Goal: Task Accomplishment & Management: Use online tool/utility

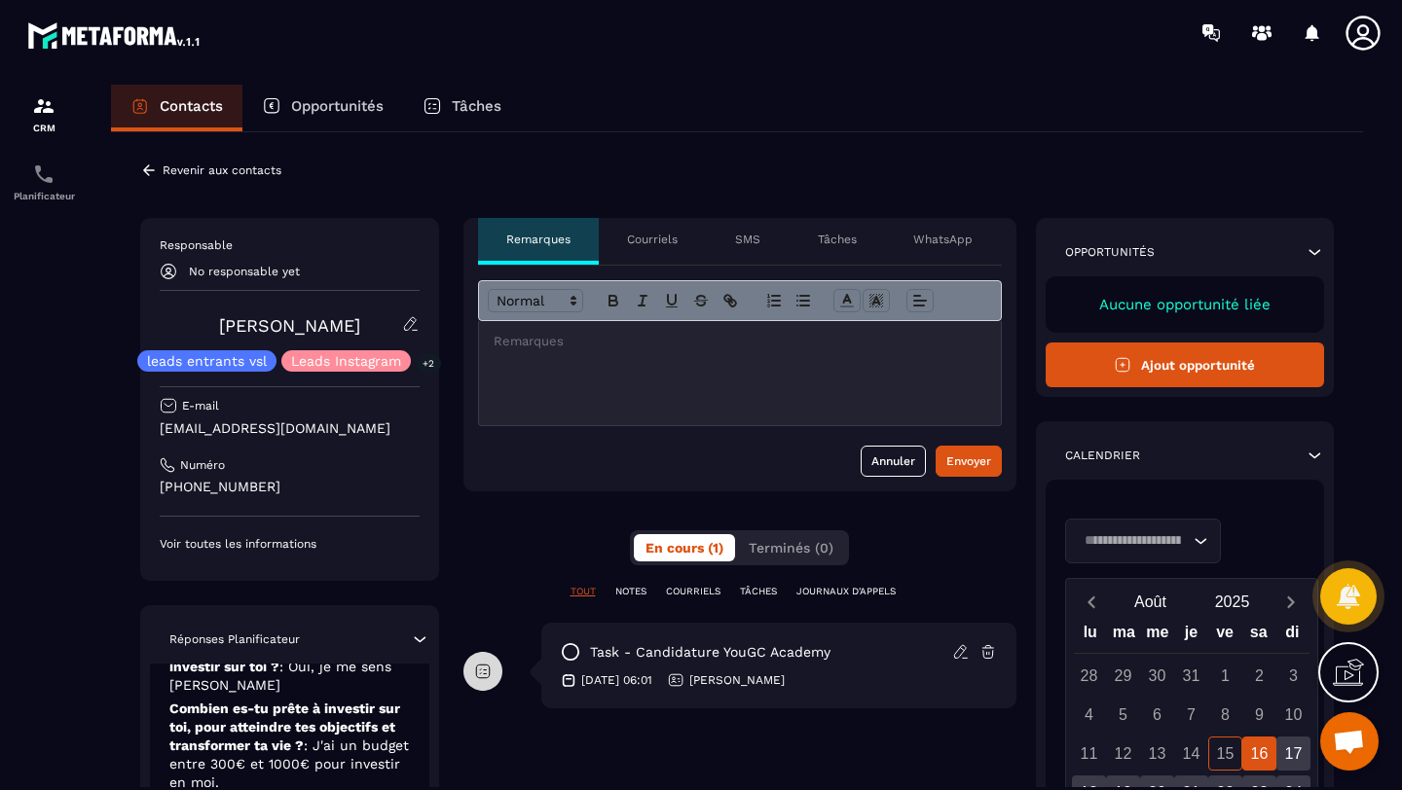
click at [149, 175] on icon at bounding box center [149, 171] width 18 height 18
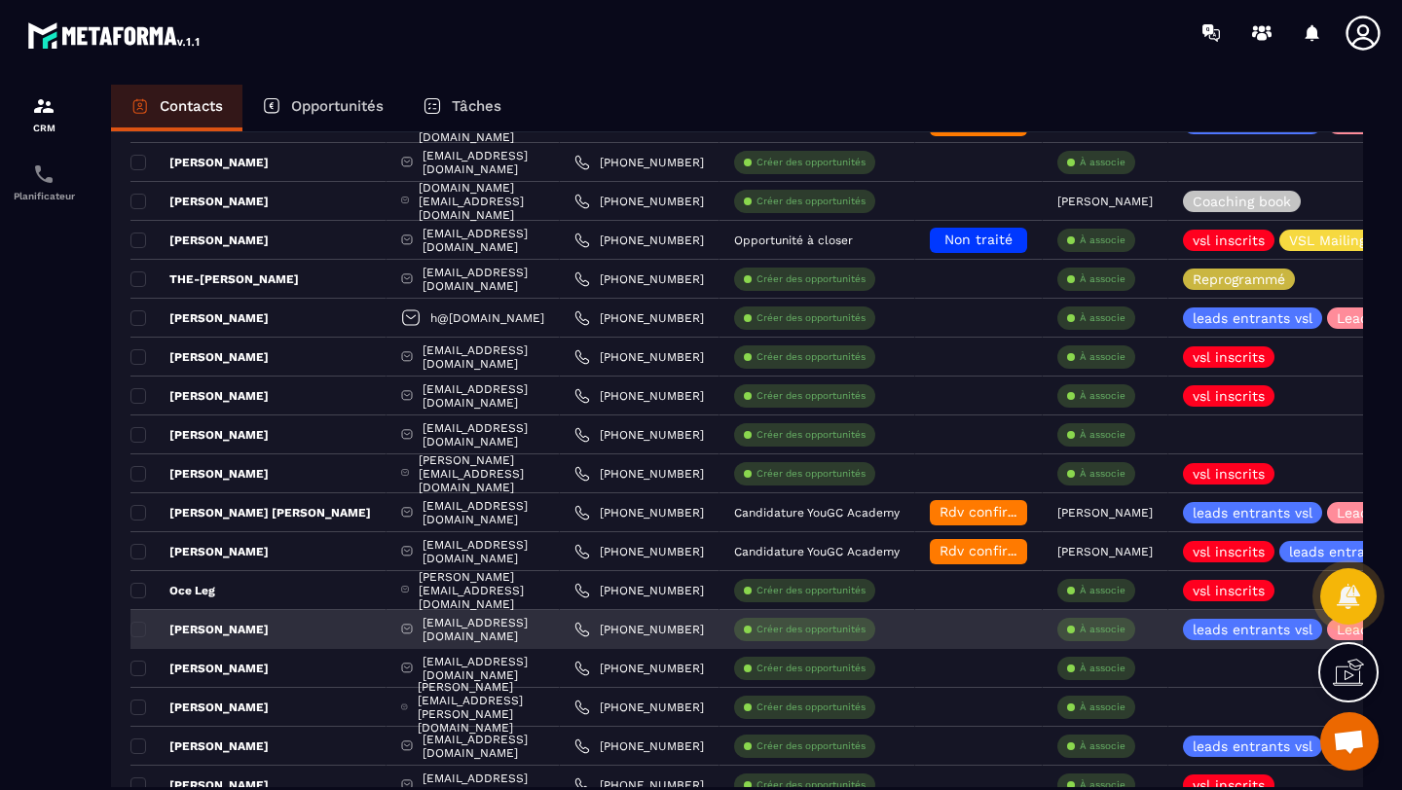
scroll to position [625, 0]
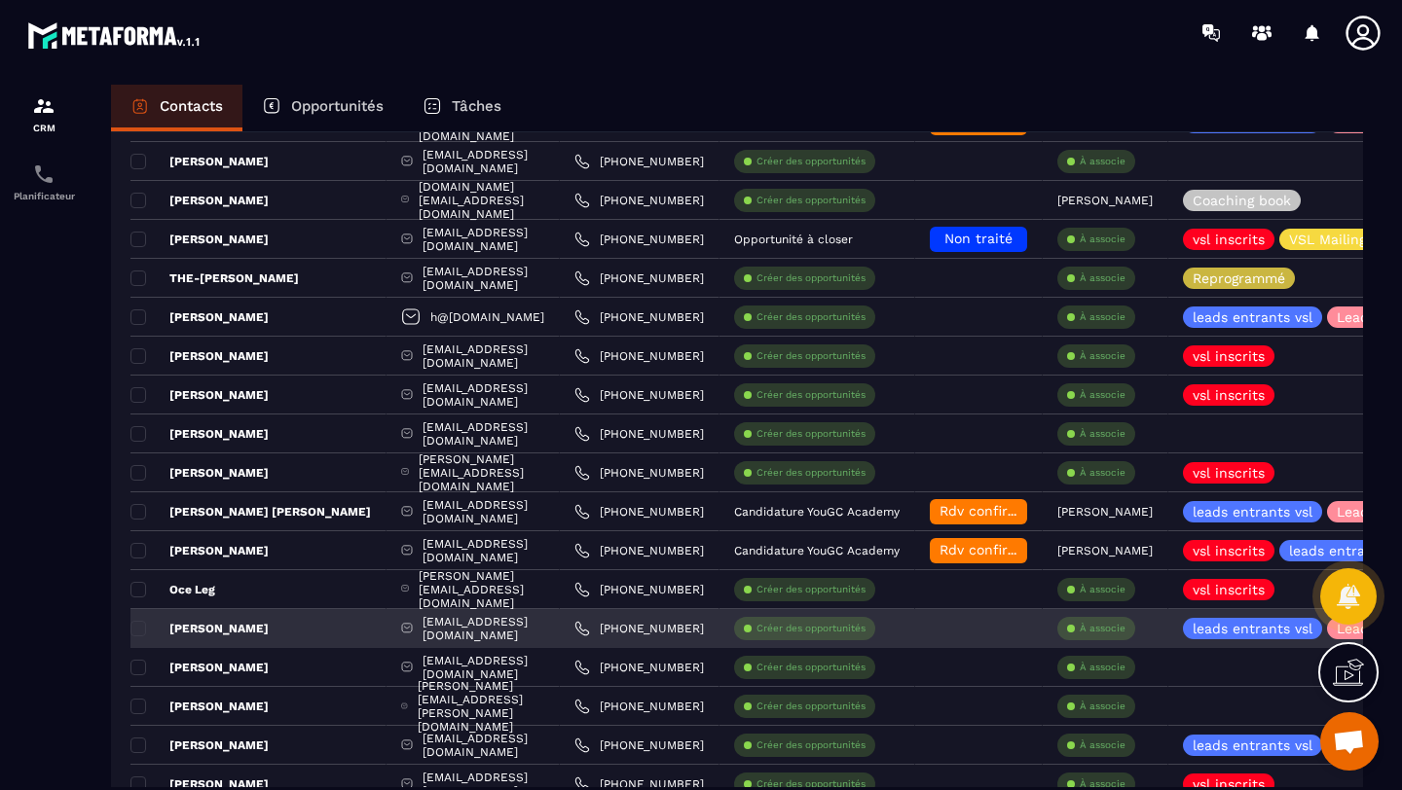
click at [1106, 624] on p "À associe" at bounding box center [1103, 629] width 46 height 14
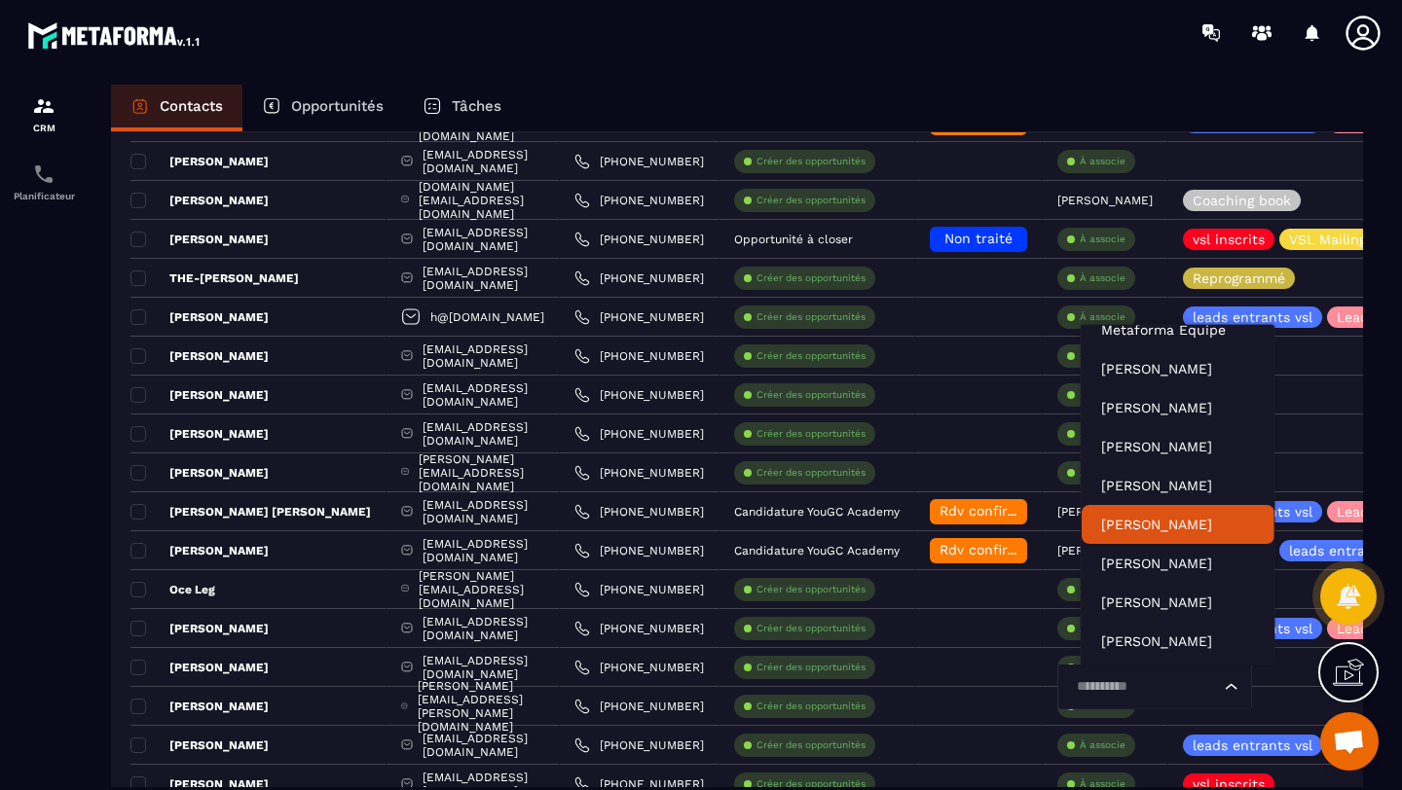
scroll to position [0, 0]
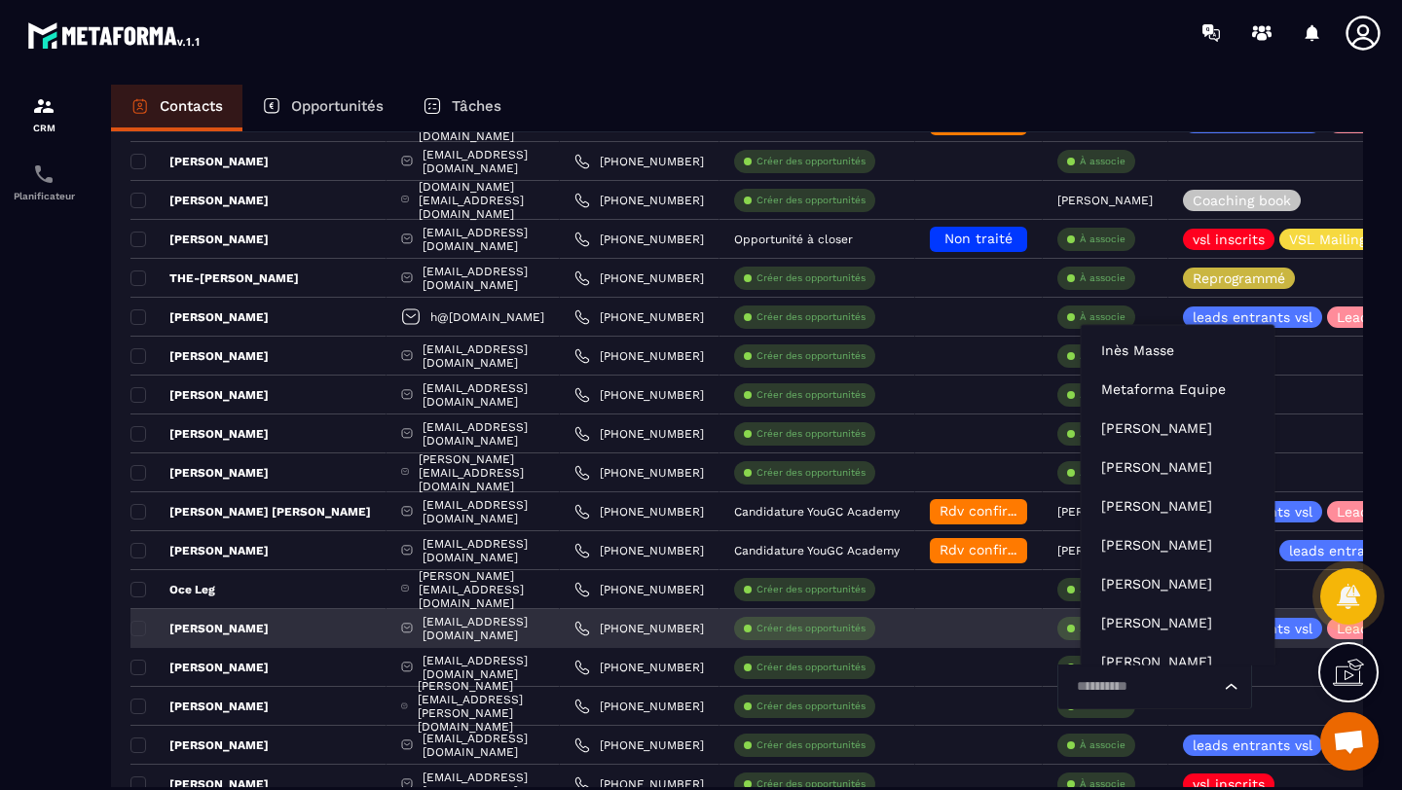
click at [1148, 682] on input "Search for option" at bounding box center [1145, 687] width 150 height 21
type input "***"
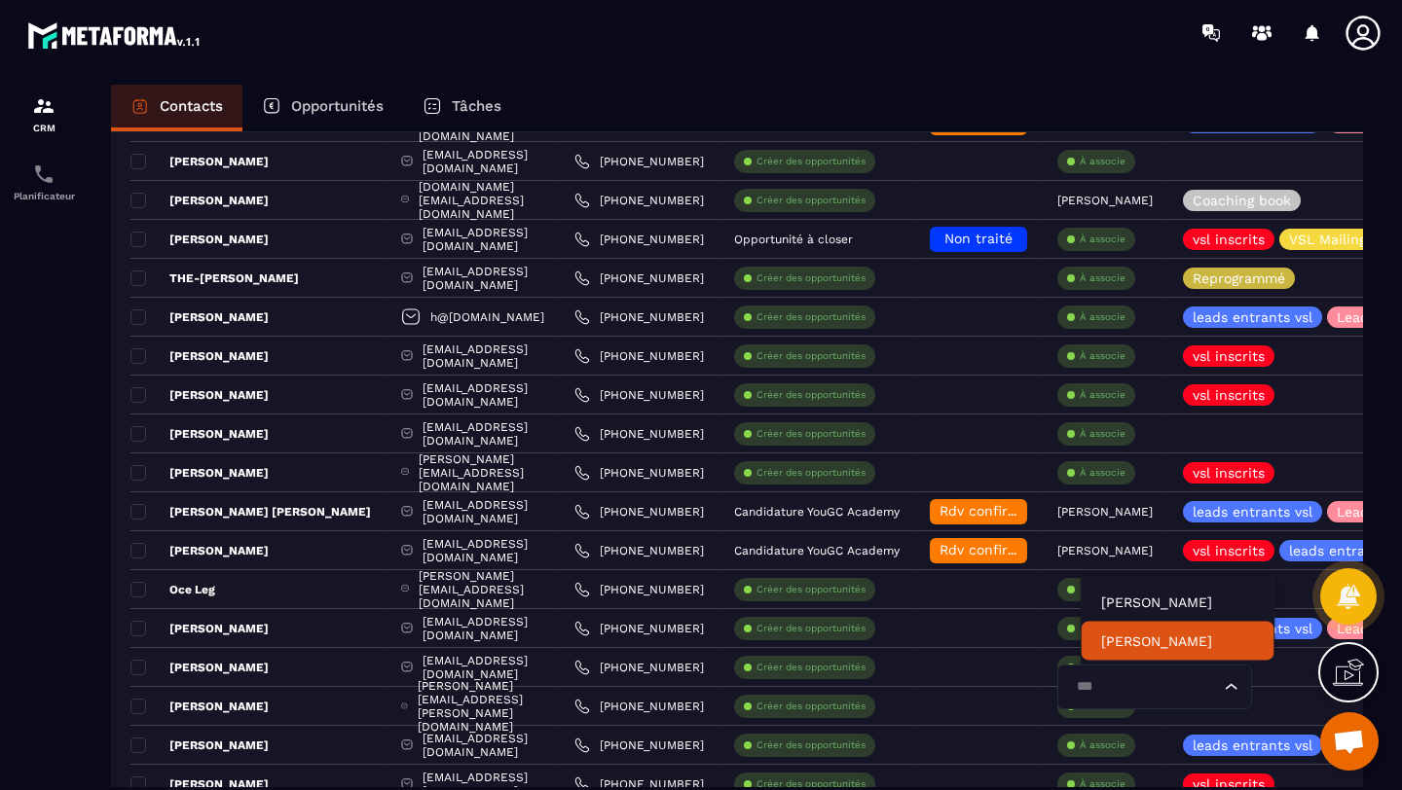
click at [1160, 644] on p "[PERSON_NAME]" at bounding box center [1178, 641] width 154 height 19
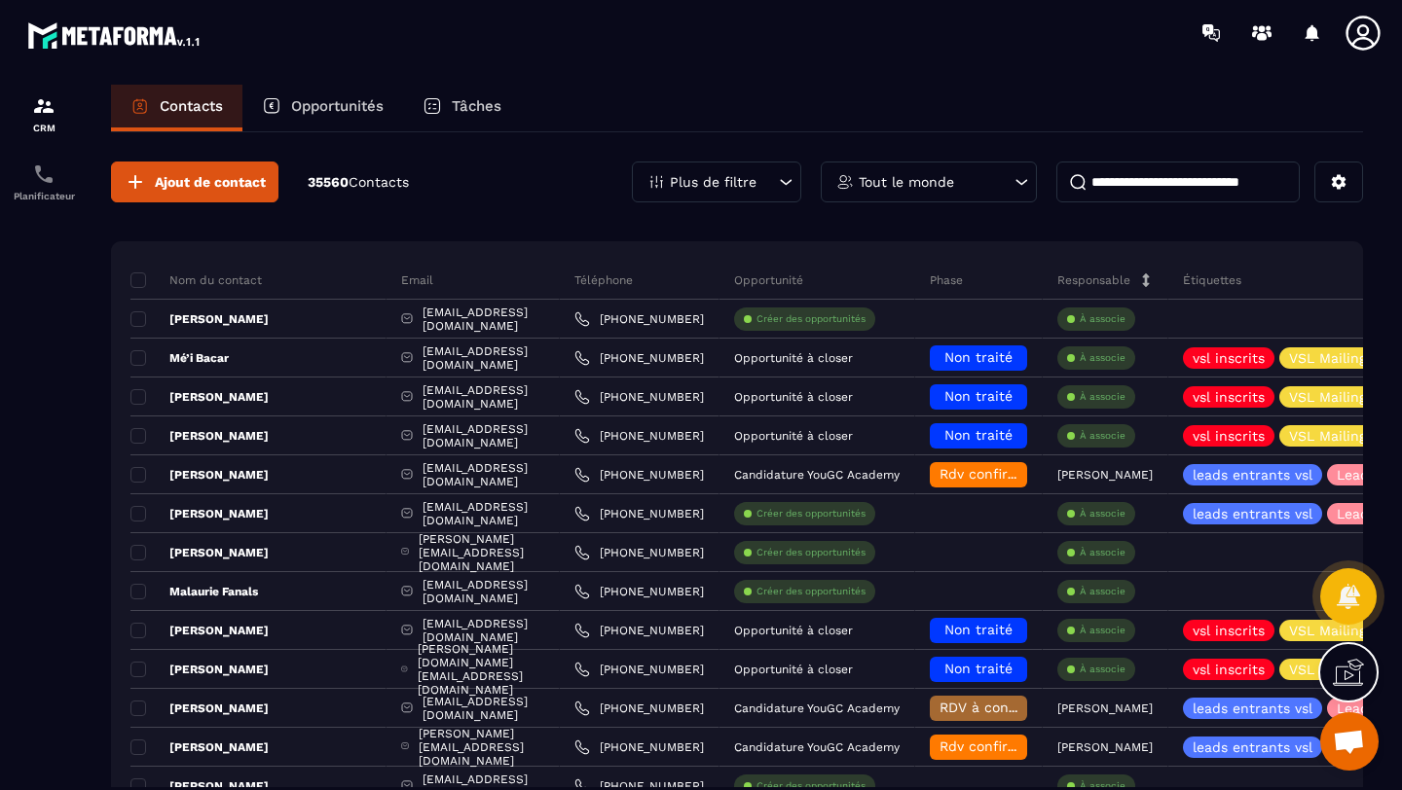
click at [681, 182] on p "Plus de filtre" at bounding box center [713, 182] width 87 height 14
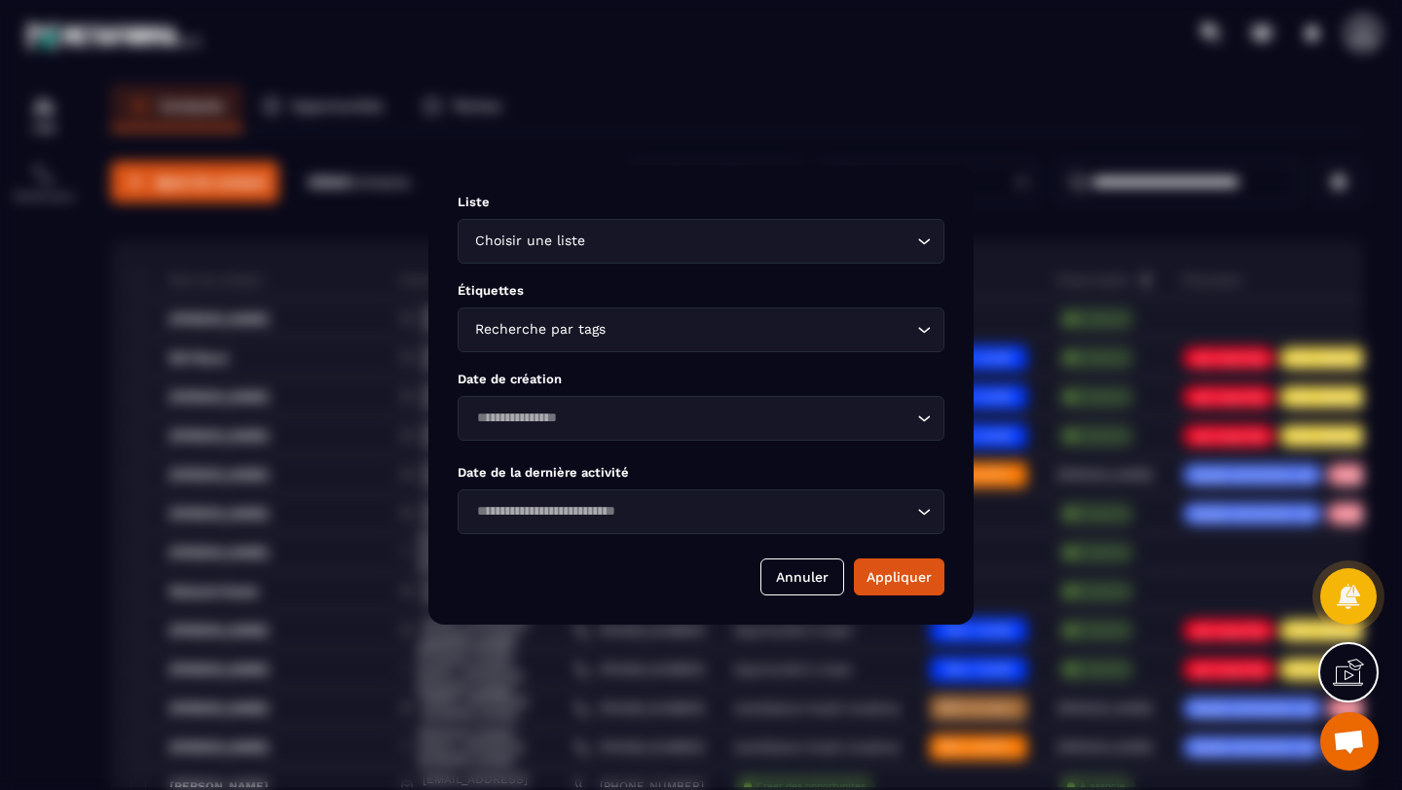
click at [513, 224] on div "Choisir une liste Loading..." at bounding box center [701, 241] width 487 height 45
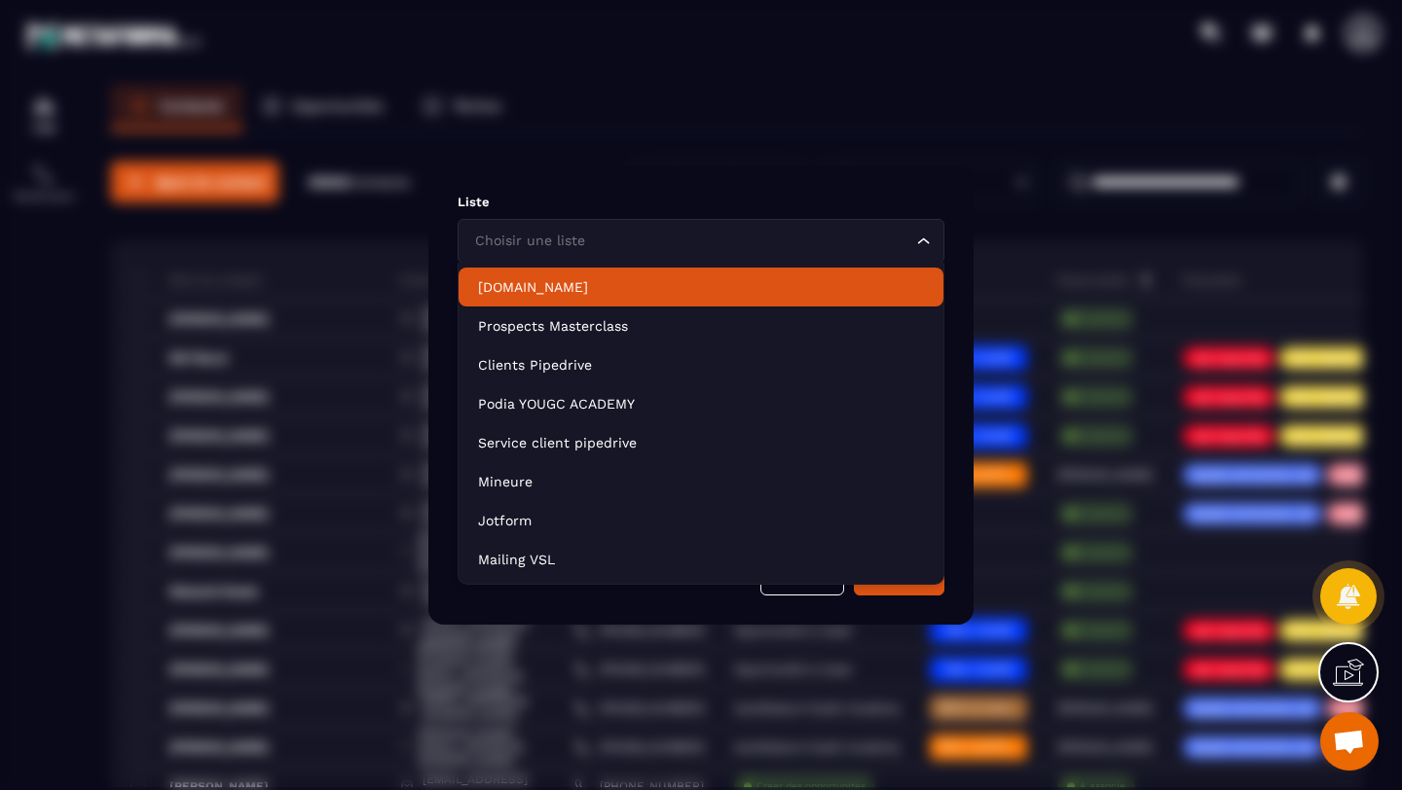
click at [508, 200] on p "Liste" at bounding box center [701, 202] width 487 height 15
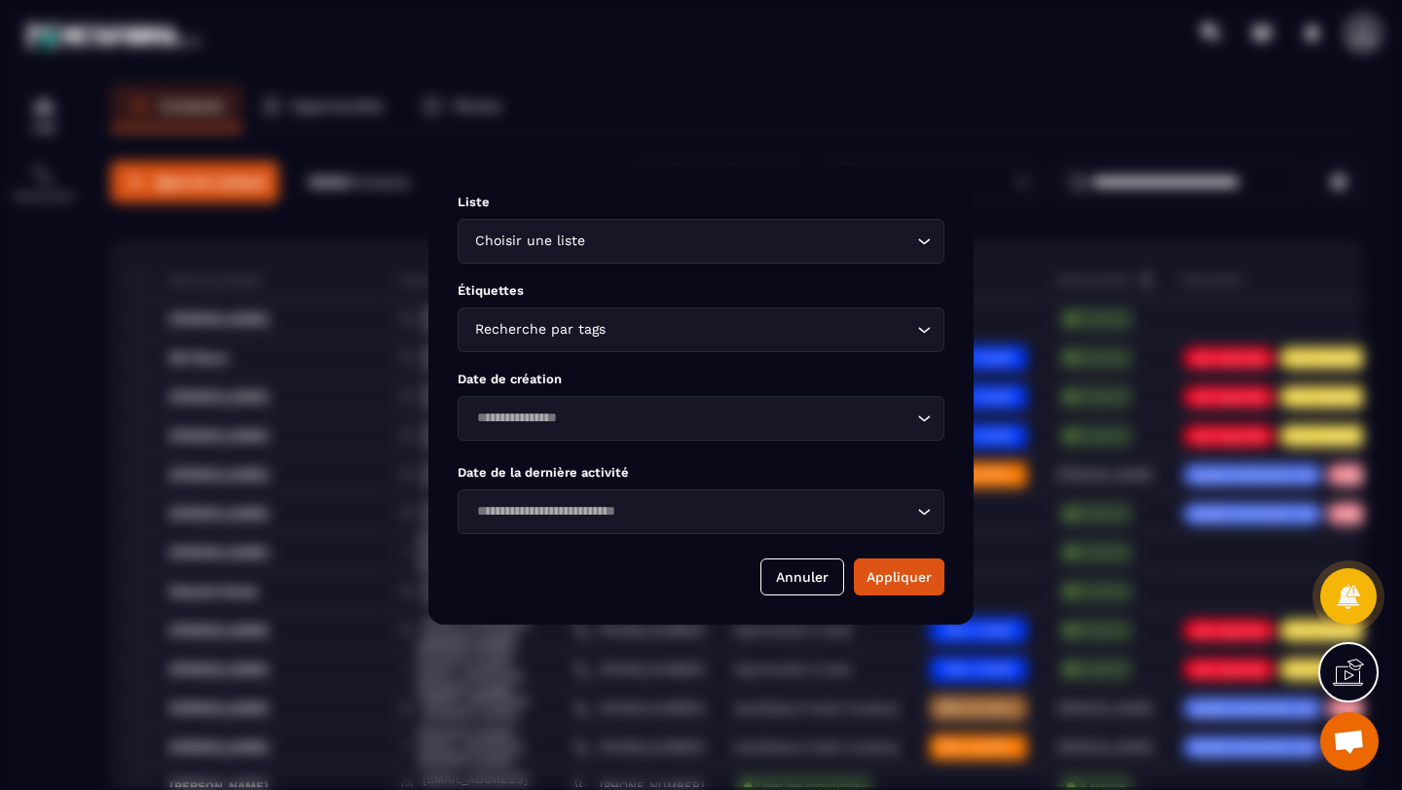
click at [504, 320] on div "Recherche par tags" at bounding box center [691, 329] width 446 height 21
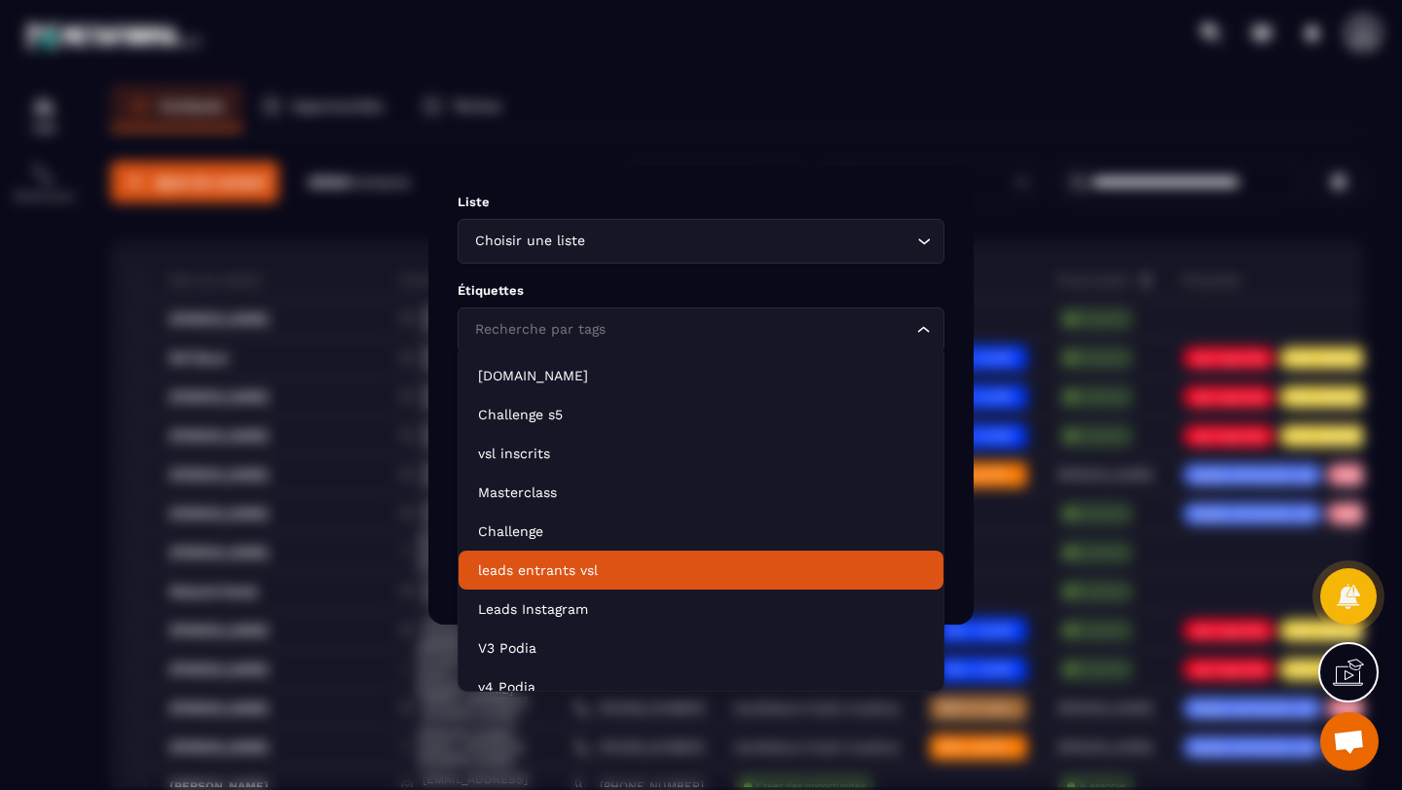
click at [565, 579] on p "leads entrants vsl" at bounding box center [701, 570] width 446 height 19
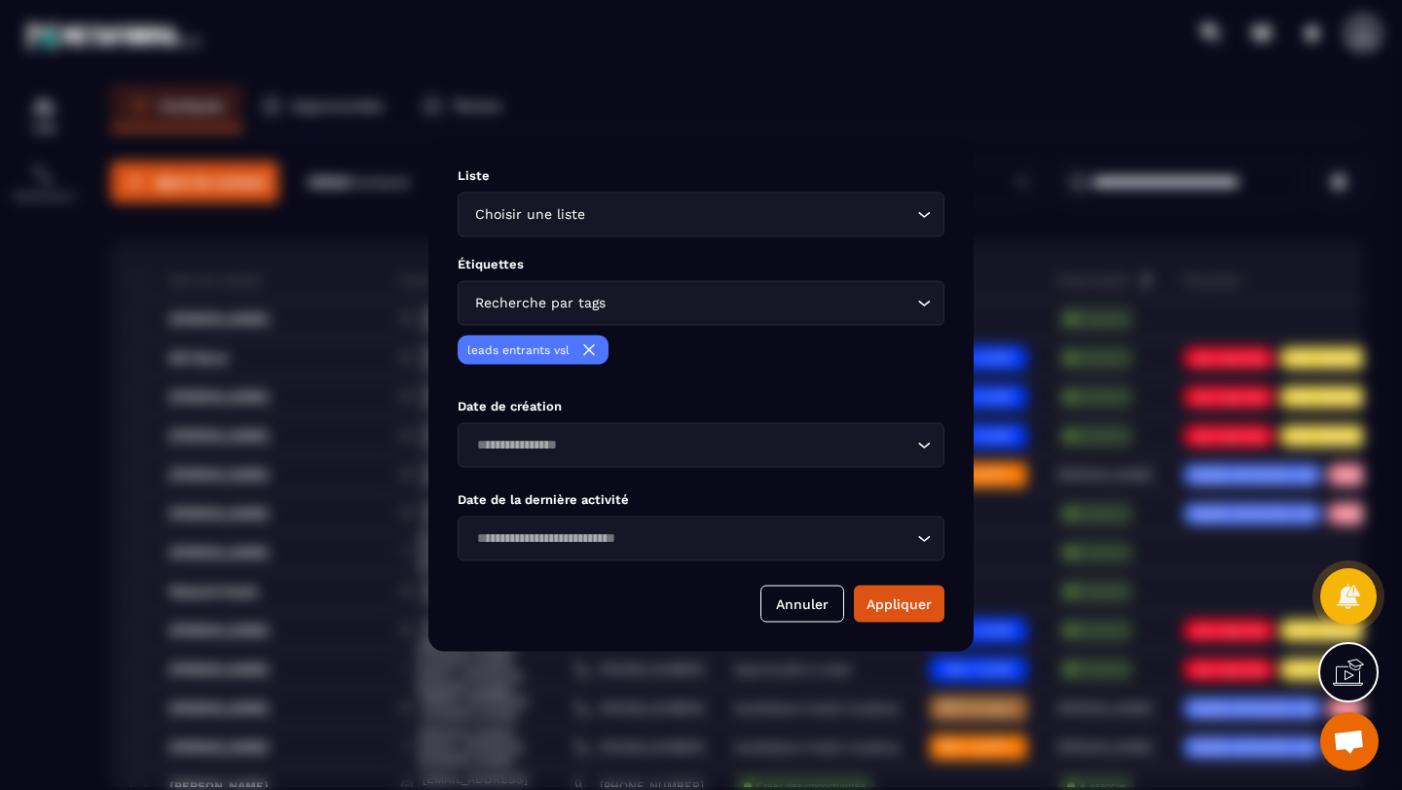
click at [579, 462] on div "Loading..." at bounding box center [701, 445] width 487 height 45
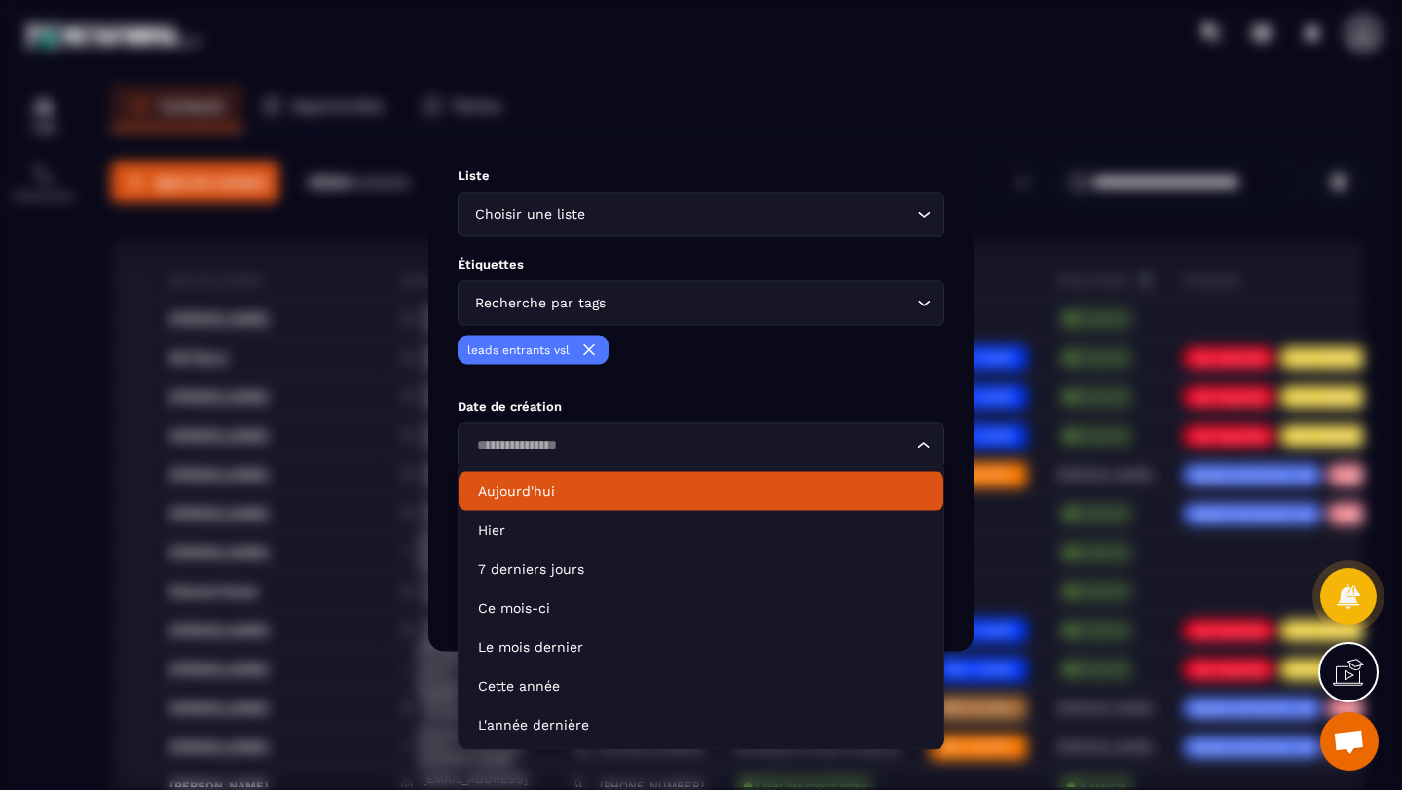
click at [538, 493] on p "Aujourd'hui" at bounding box center [701, 491] width 446 height 19
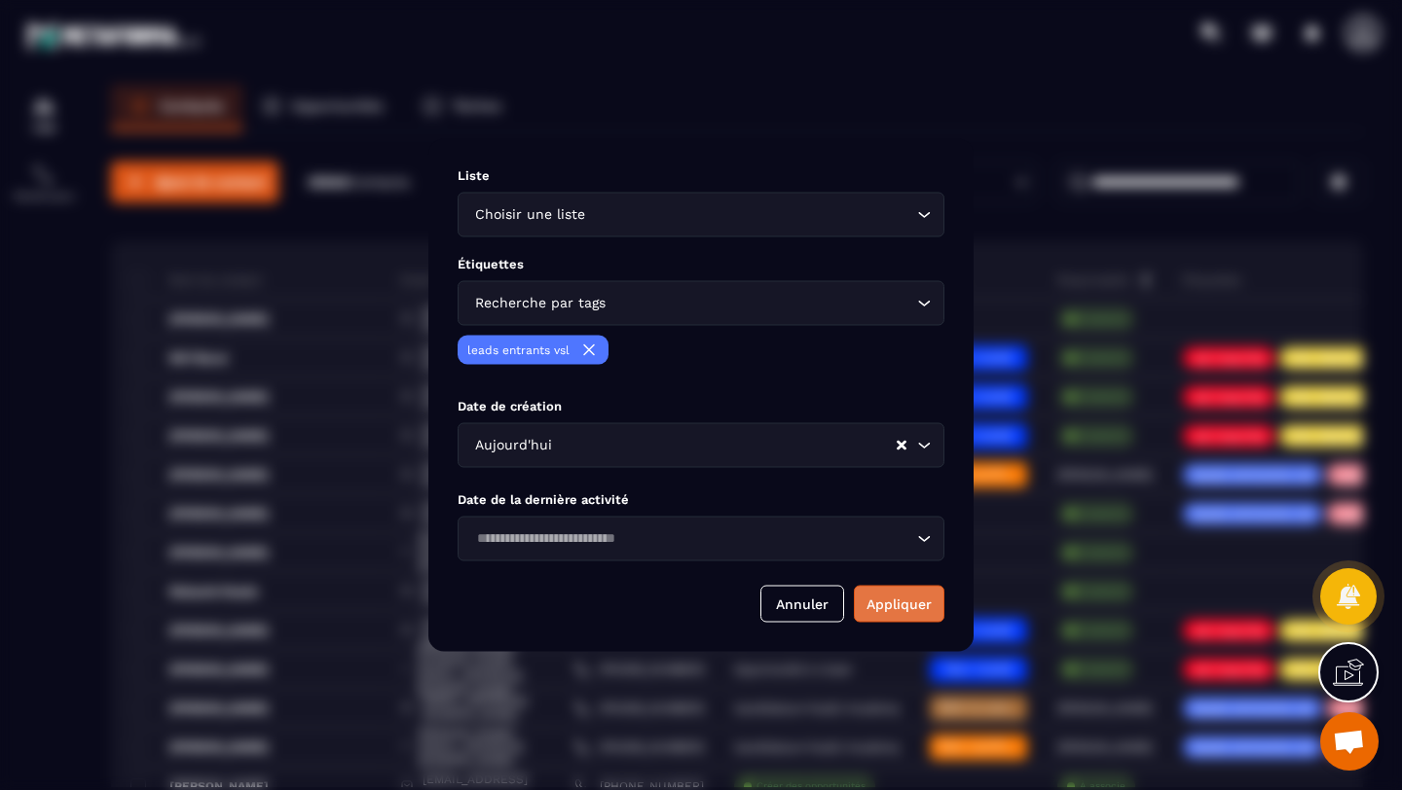
click at [911, 598] on button "Appliquer" at bounding box center [899, 604] width 91 height 37
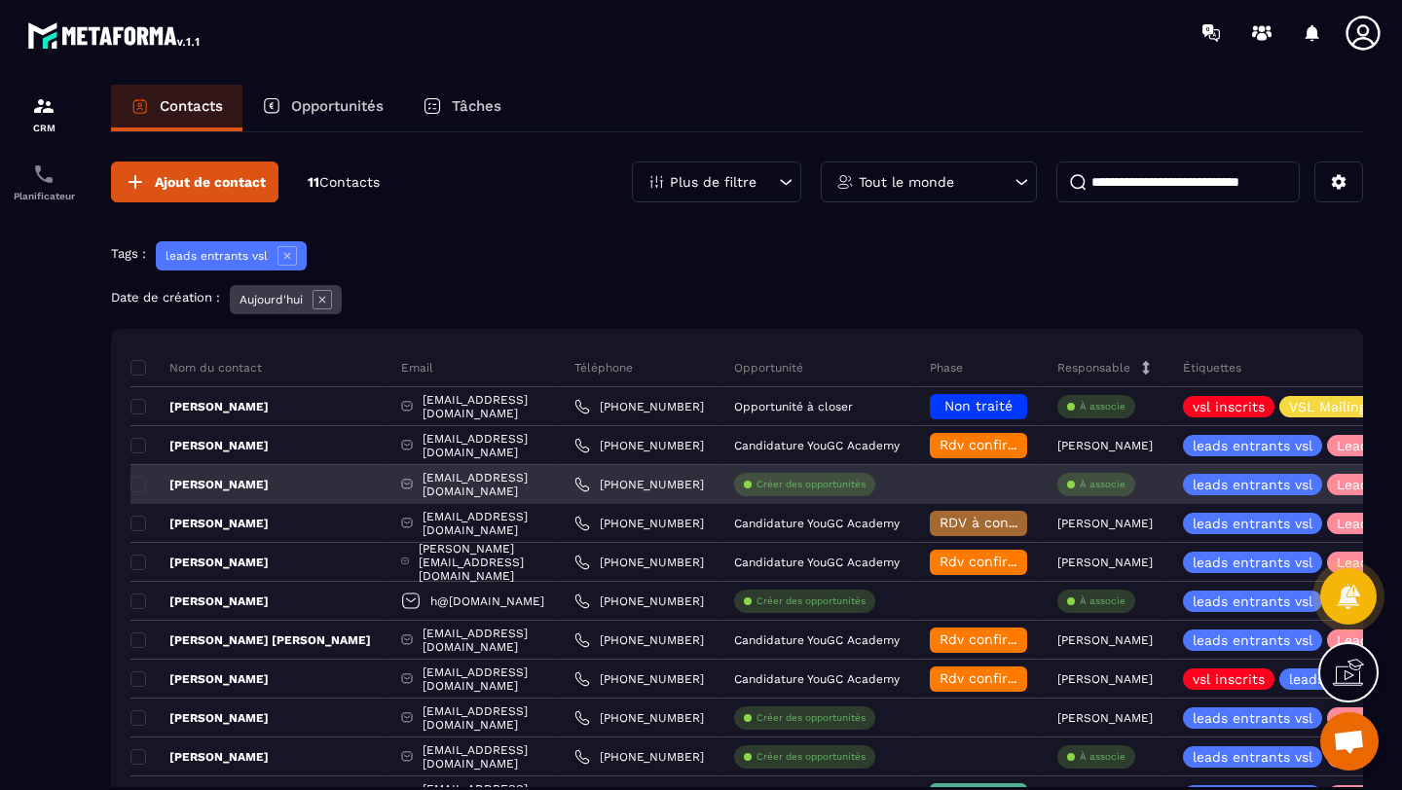
click at [204, 491] on p "[PERSON_NAME]" at bounding box center [199, 485] width 138 height 16
